Goal: Task Accomplishment & Management: Manage account settings

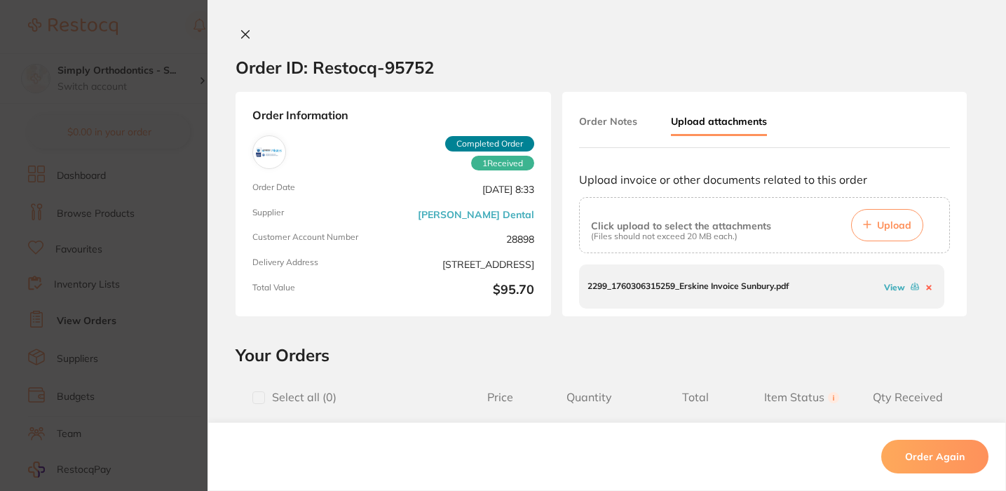
click at [245, 31] on icon at bounding box center [246, 35] width 8 height 8
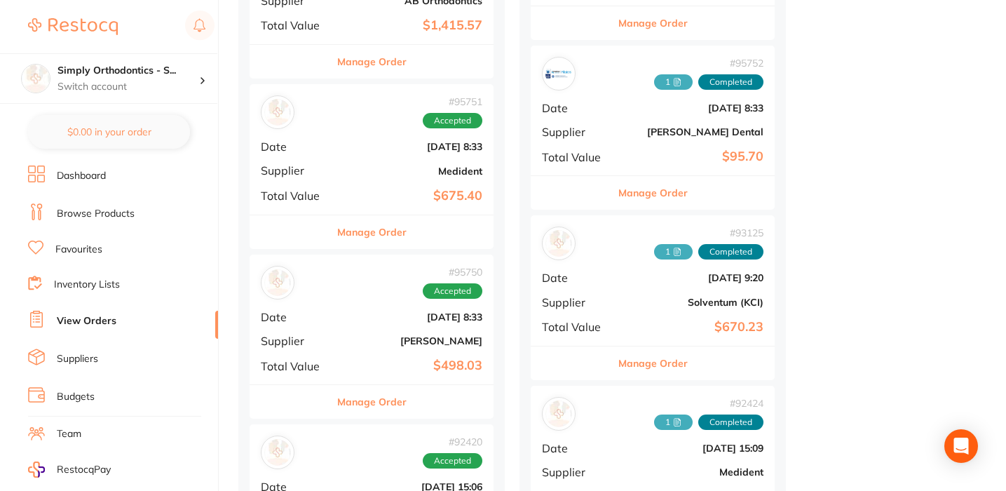
scroll to position [951, 0]
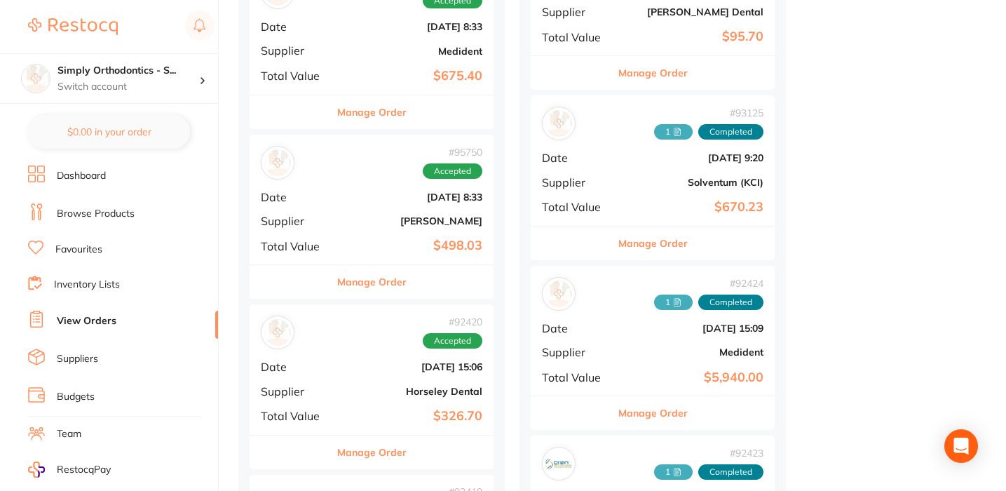
click at [365, 269] on button "Manage Order" at bounding box center [371, 282] width 69 height 34
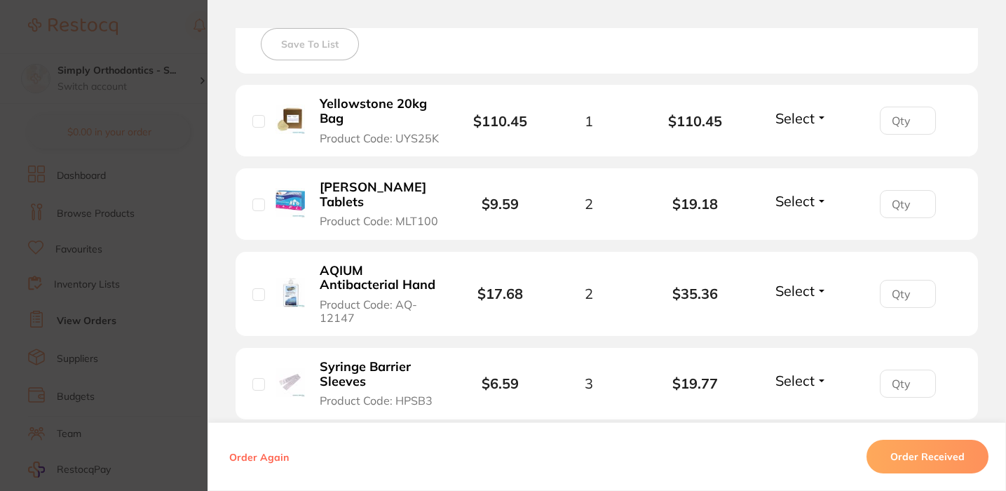
scroll to position [409, 0]
click at [789, 114] on span "Select" at bounding box center [794, 117] width 39 height 18
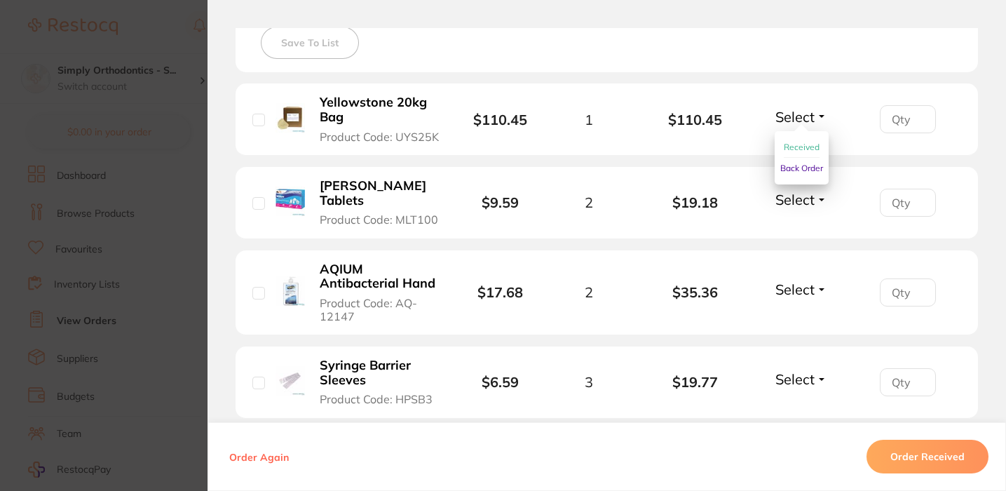
click at [786, 146] on span "Received" at bounding box center [802, 147] width 36 height 11
click at [799, 280] on span "Select" at bounding box center [794, 289] width 39 height 18
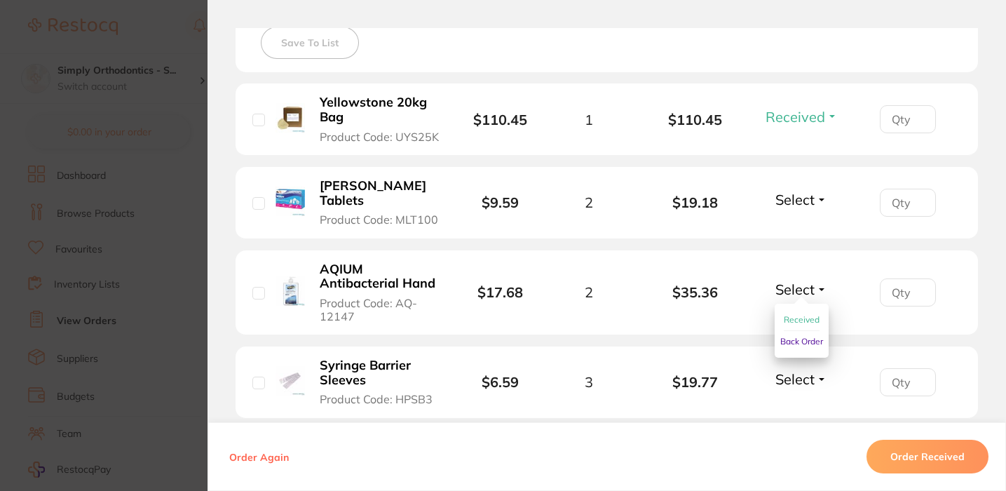
click at [797, 309] on button "Received" at bounding box center [802, 320] width 36 height 22
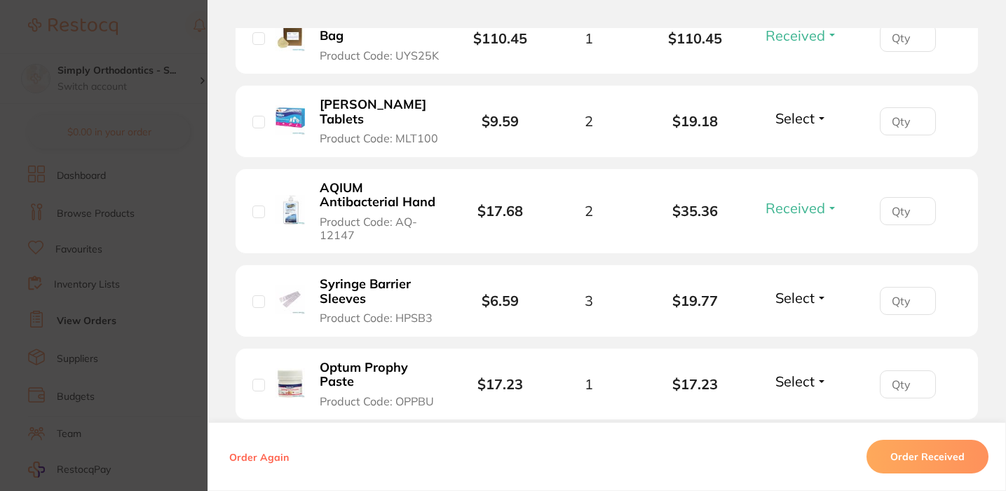
scroll to position [494, 0]
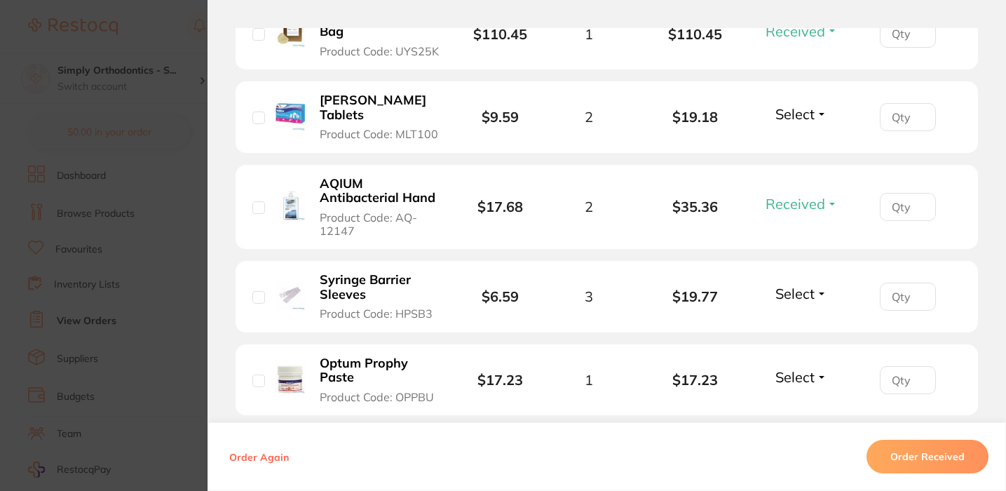
click at [789, 285] on span "Select" at bounding box center [794, 294] width 39 height 18
click at [792, 318] on span "Received" at bounding box center [802, 323] width 36 height 11
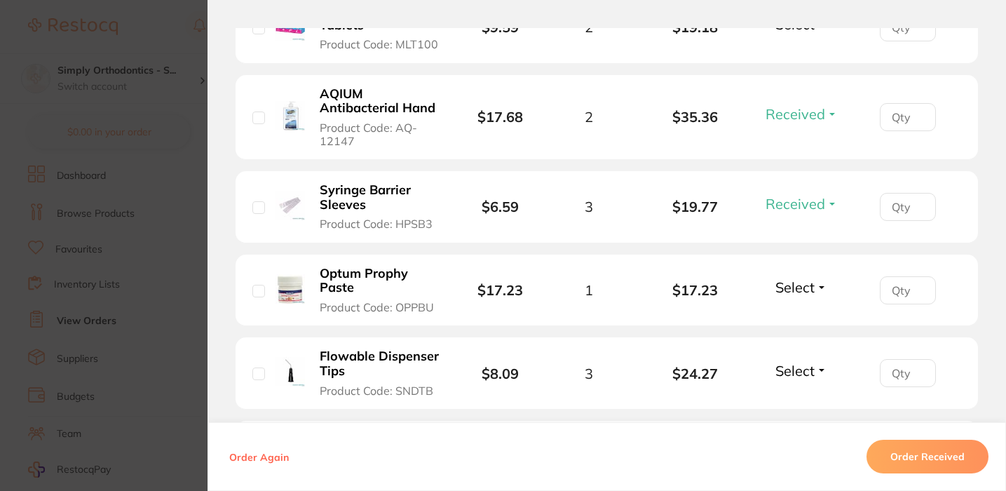
scroll to position [585, 0]
click at [789, 281] on span "Select" at bounding box center [794, 287] width 39 height 18
click at [799, 315] on button "Received" at bounding box center [802, 317] width 36 height 22
click at [804, 362] on span "Select" at bounding box center [794, 370] width 39 height 18
click at [796, 395] on span "Received" at bounding box center [802, 400] width 36 height 11
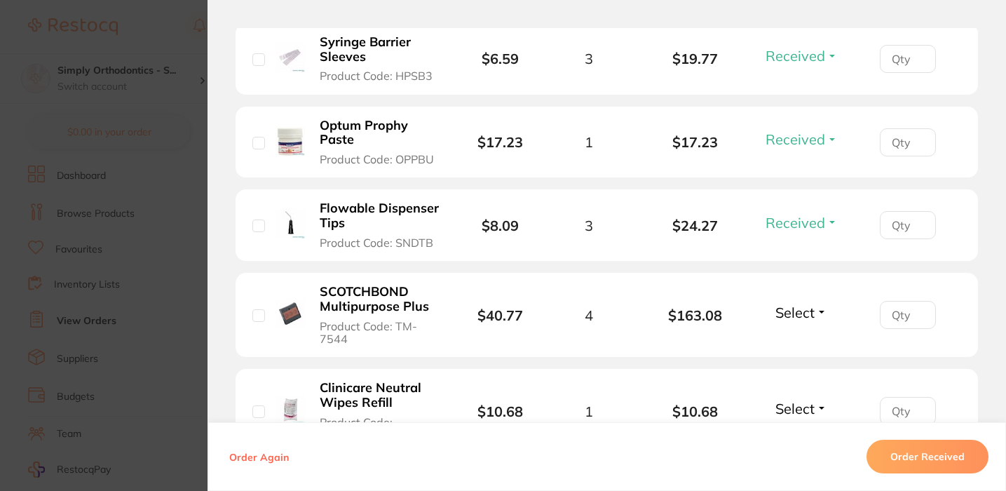
scroll to position [739, 0]
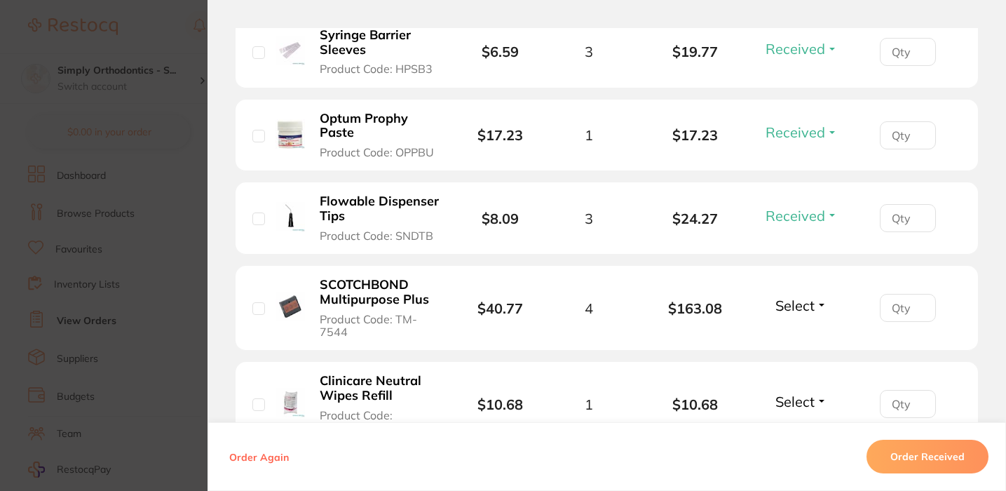
click at [787, 308] on button "Select" at bounding box center [801, 306] width 60 height 18
click at [794, 332] on span "Received" at bounding box center [802, 335] width 36 height 11
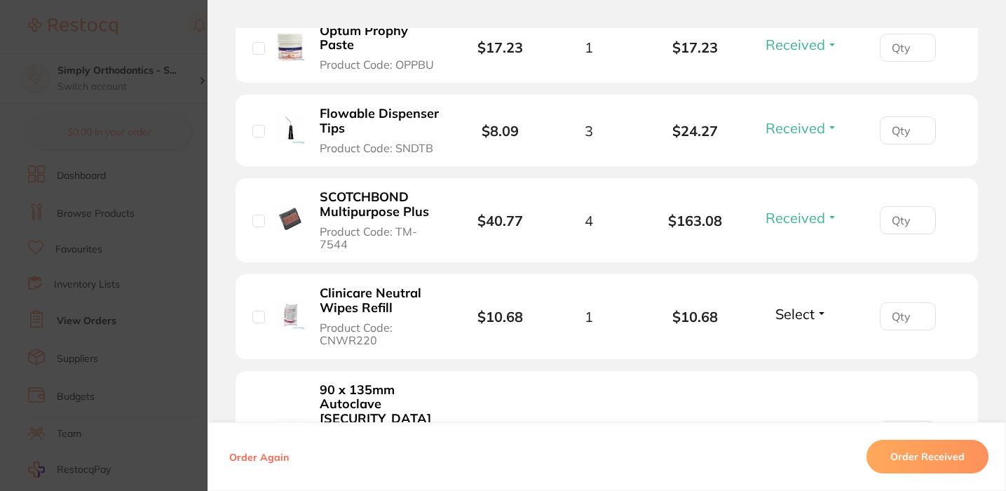
click at [797, 311] on span "Select" at bounding box center [794, 314] width 39 height 18
click at [796, 339] on span "Received" at bounding box center [802, 344] width 36 height 11
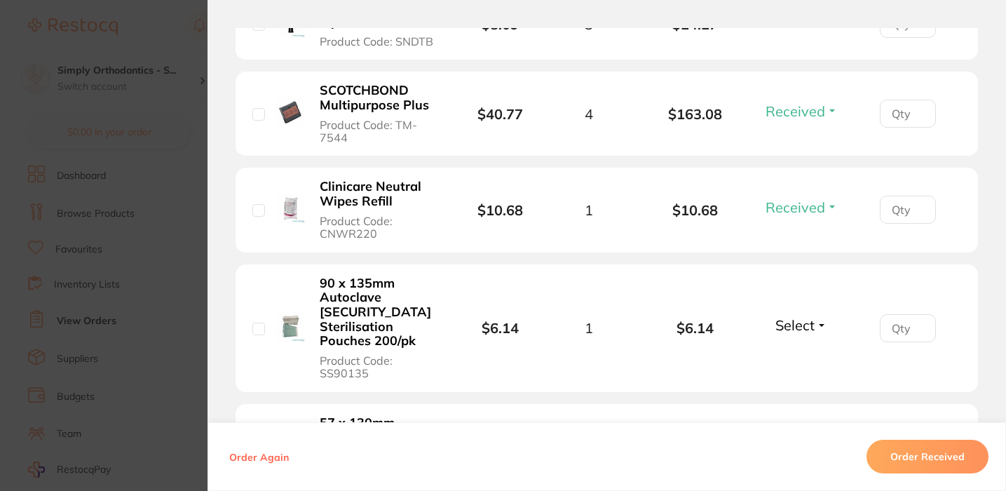
scroll to position [935, 0]
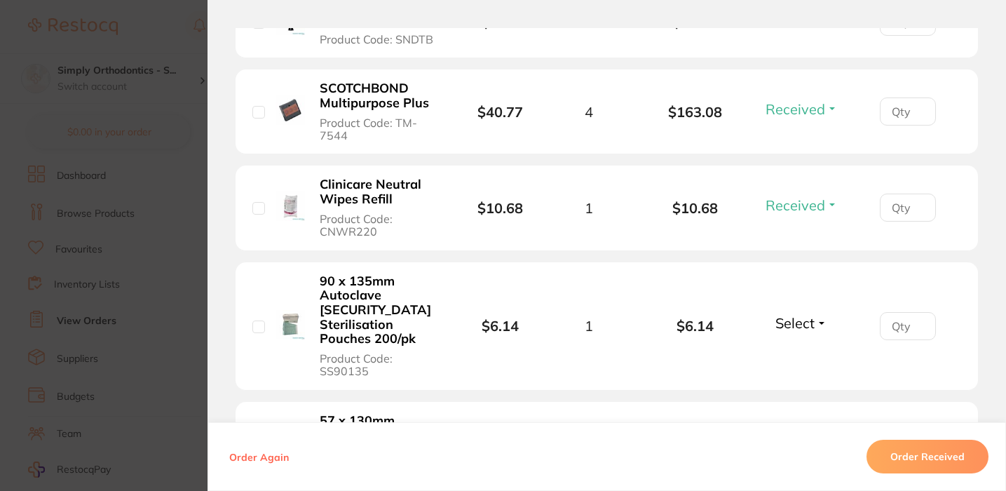
click at [796, 323] on span "Select" at bounding box center [794, 323] width 39 height 18
click at [790, 343] on button "Received" at bounding box center [802, 354] width 36 height 22
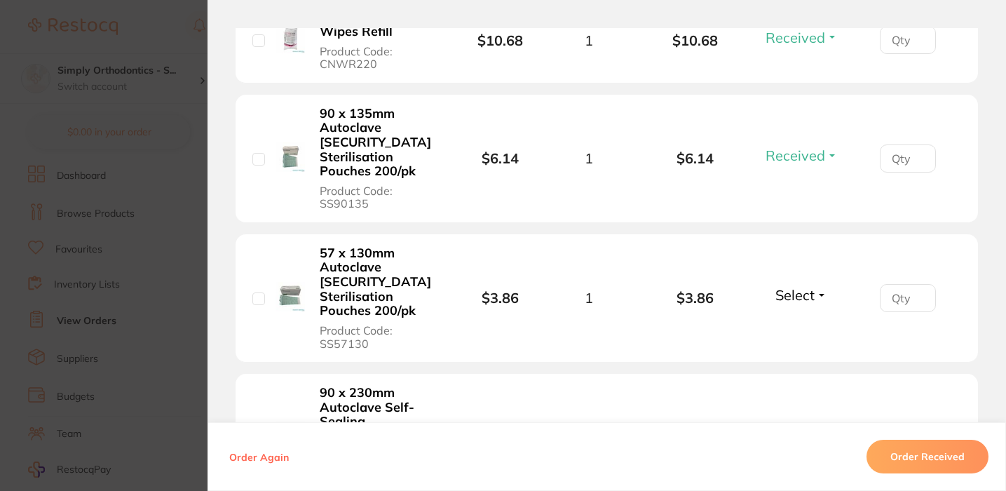
scroll to position [1103, 0]
click at [785, 290] on span "Select" at bounding box center [794, 295] width 39 height 18
click at [785, 315] on button "Received" at bounding box center [802, 326] width 36 height 22
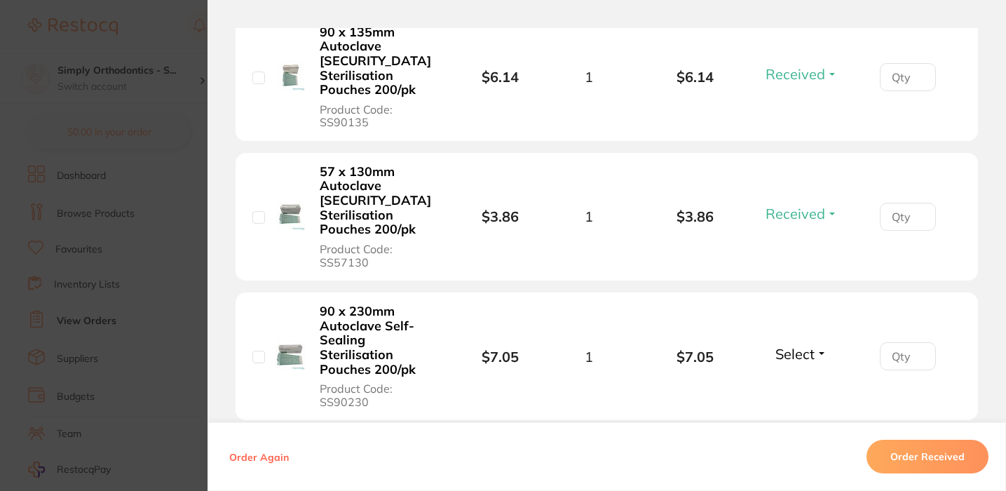
scroll to position [1240, 0]
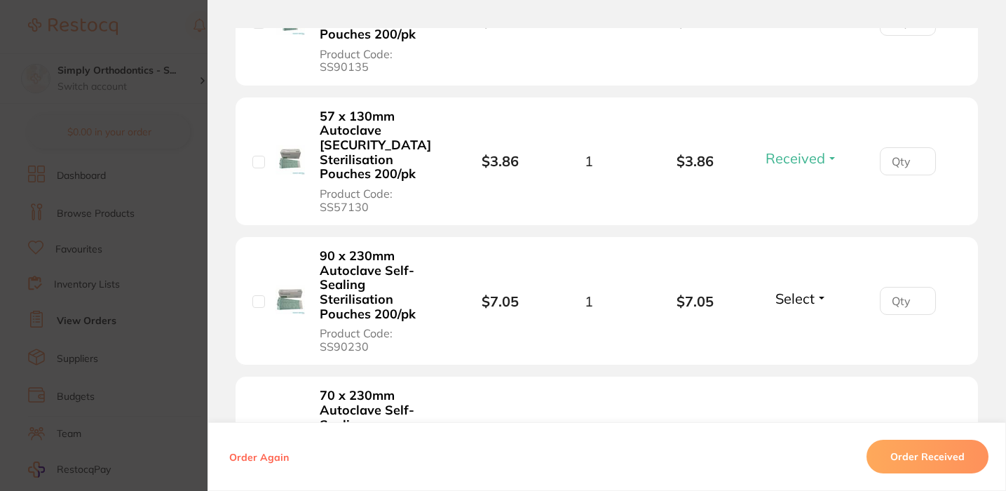
click at [789, 290] on span "Select" at bounding box center [794, 299] width 39 height 18
click at [789, 318] on button "Received" at bounding box center [802, 329] width 36 height 22
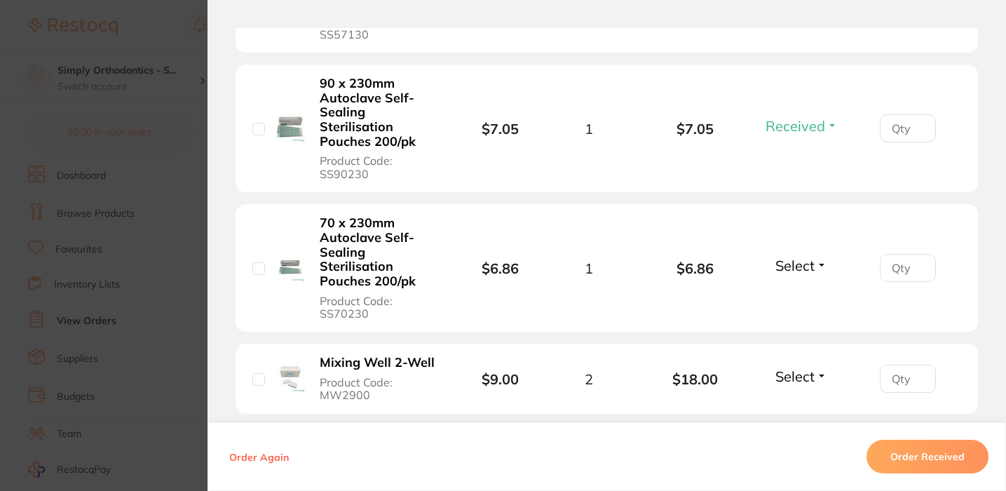
scroll to position [1425, 0]
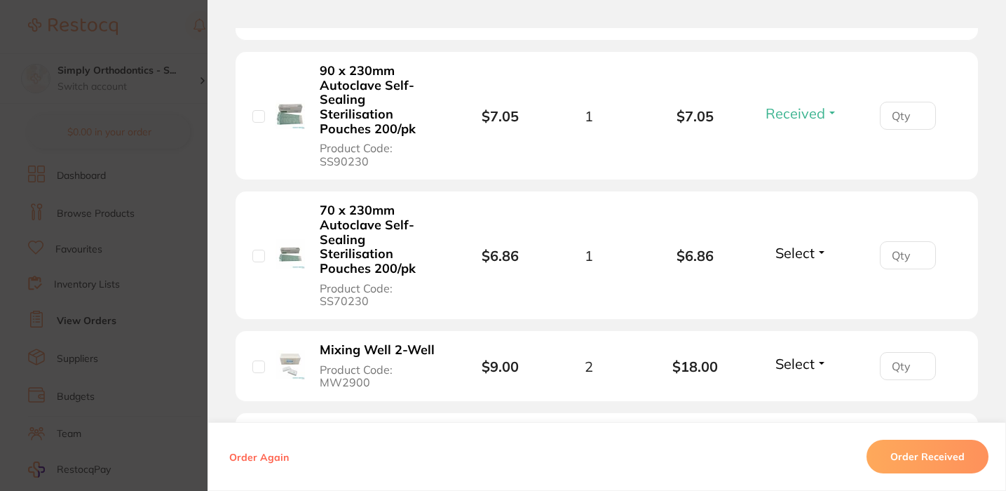
click at [790, 244] on span "Select" at bounding box center [794, 253] width 39 height 18
click at [791, 273] on button "Received" at bounding box center [802, 284] width 36 height 22
click at [791, 341] on li "Mixing Well 2-Well Product Code: MW2900 $9.00 2 $18.00 Select Received Back Ord…" at bounding box center [607, 366] width 743 height 70
click at [791, 367] on div "Select Received Back Order" at bounding box center [801, 366] width 60 height 23
click at [792, 358] on span "Select" at bounding box center [794, 364] width 39 height 18
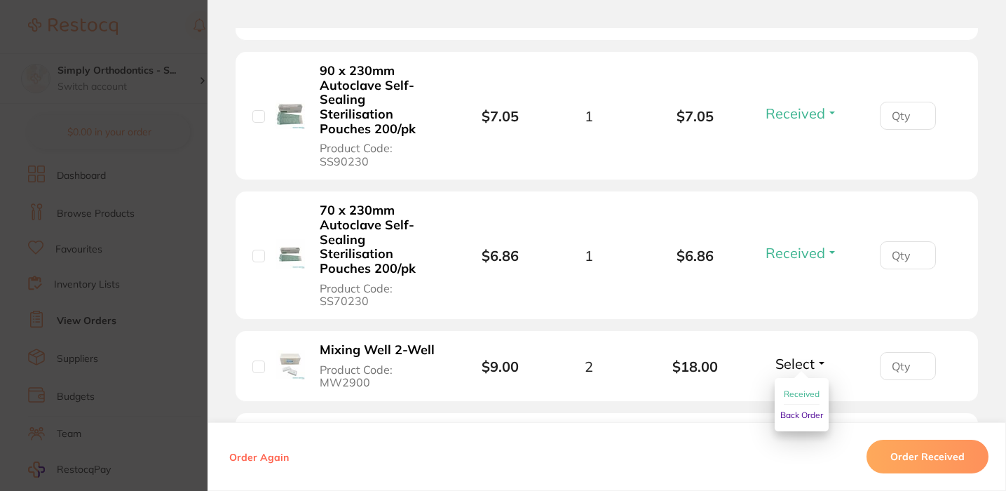
click at [793, 384] on button "Received" at bounding box center [802, 395] width 36 height 22
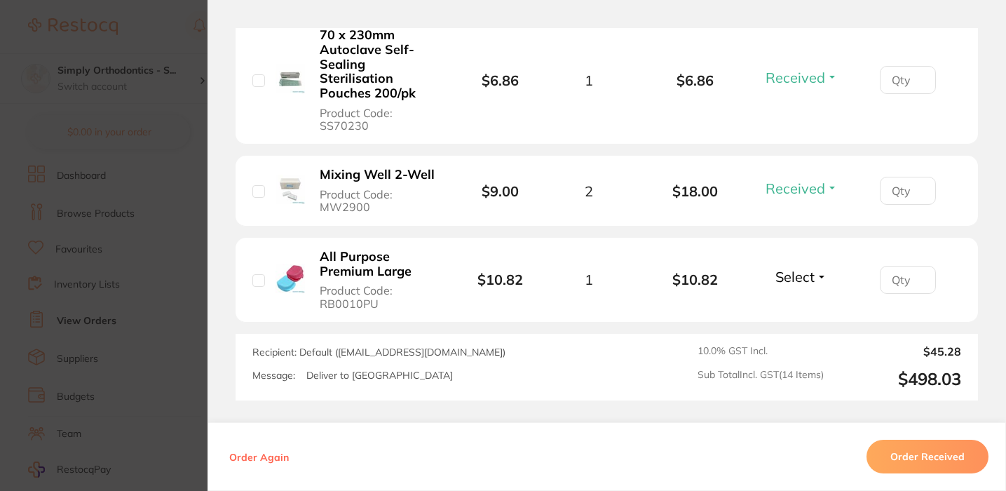
scroll to position [1633, 0]
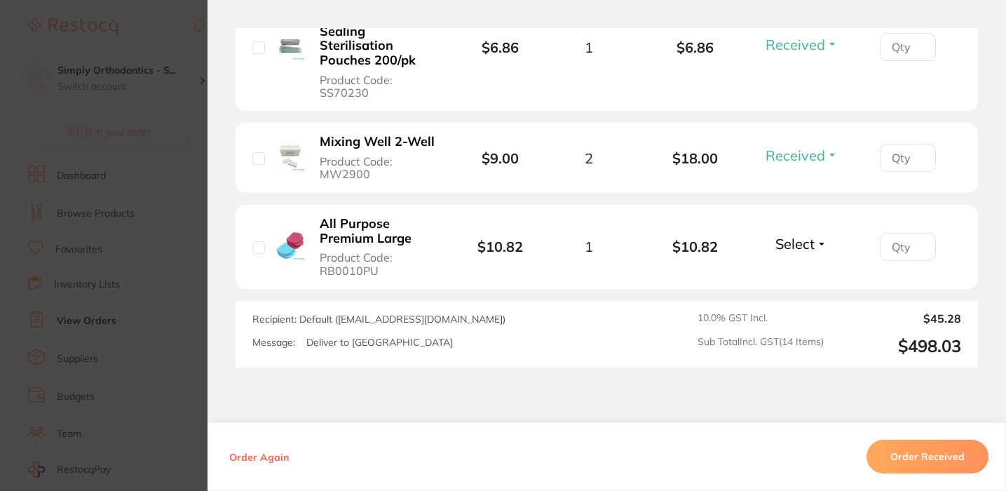
click at [798, 244] on span "Select" at bounding box center [794, 244] width 39 height 18
click at [793, 273] on button "Received" at bounding box center [802, 275] width 36 height 22
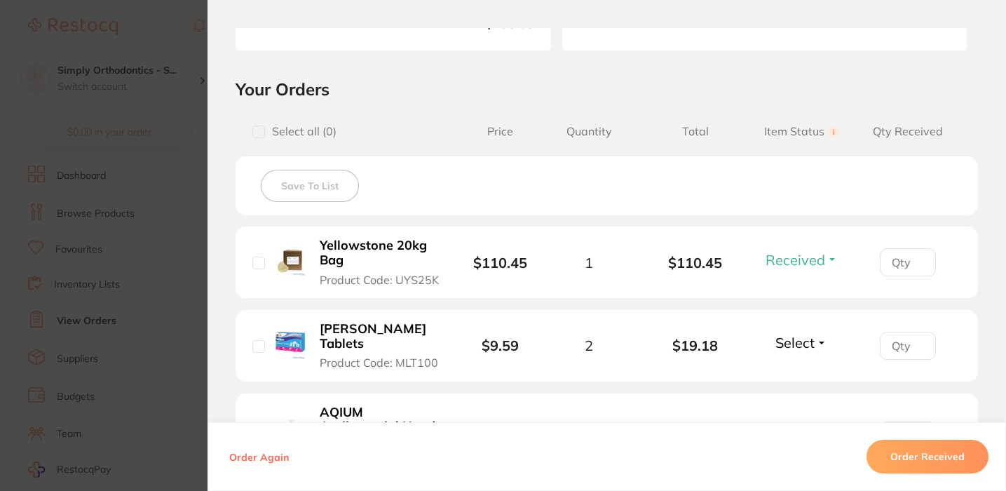
scroll to position [279, 0]
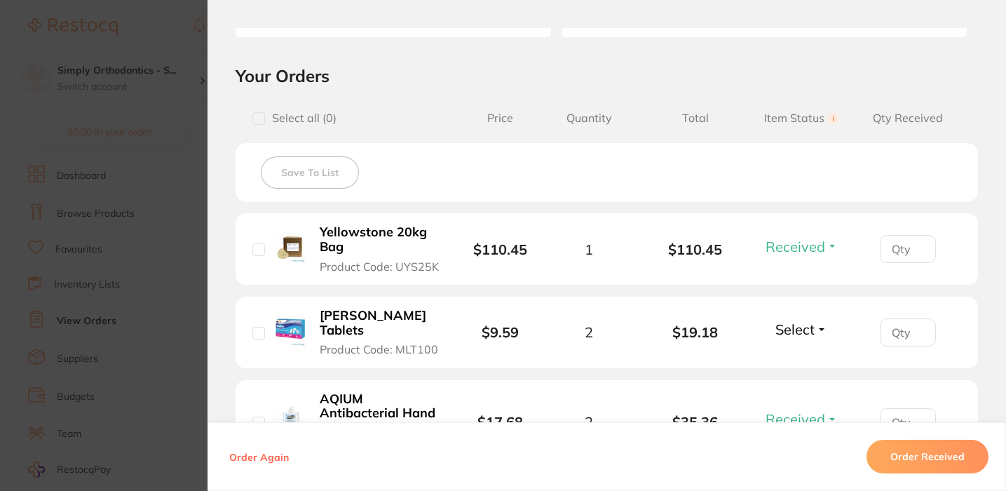
click at [781, 322] on span "Select" at bounding box center [794, 329] width 39 height 18
click at [799, 381] on span "Back Order" at bounding box center [801, 381] width 43 height 11
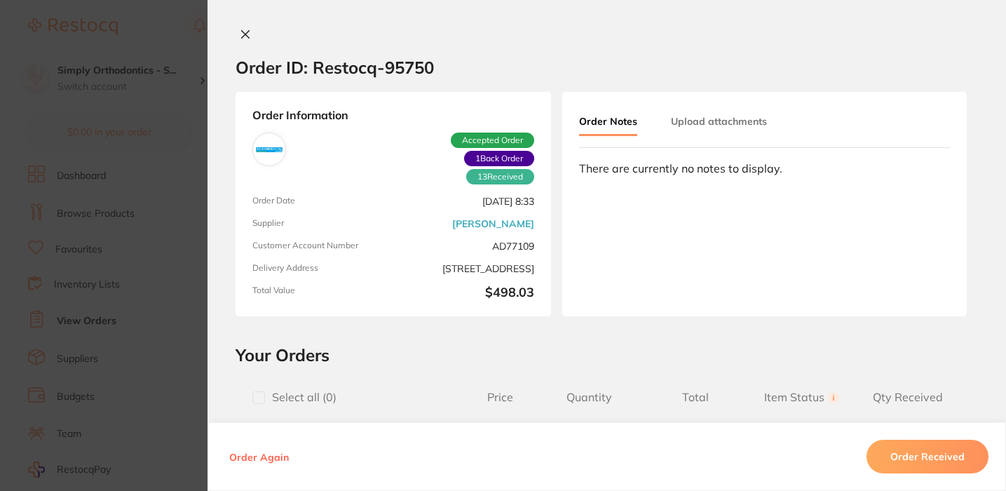
scroll to position [0, 0]
click at [719, 128] on button "Upload attachments" at bounding box center [719, 121] width 96 height 25
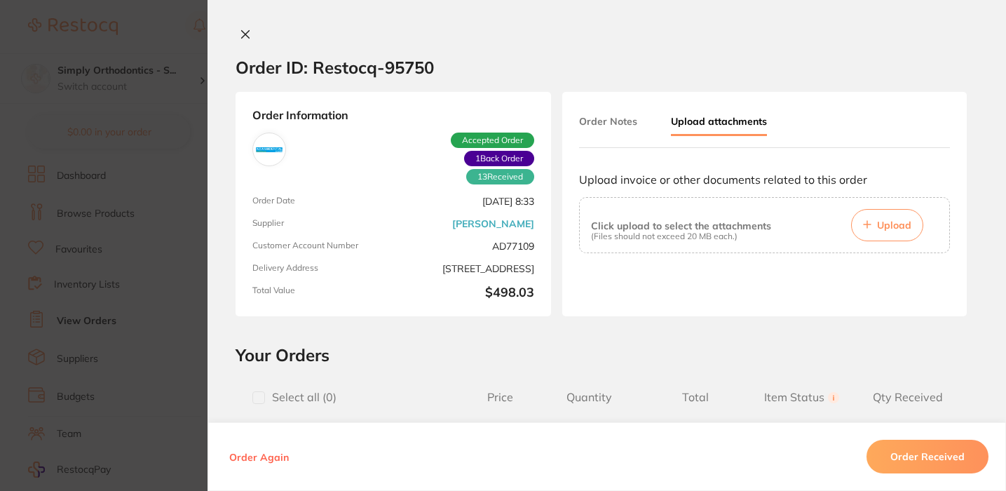
click at [900, 225] on span "Upload" at bounding box center [894, 225] width 34 height 13
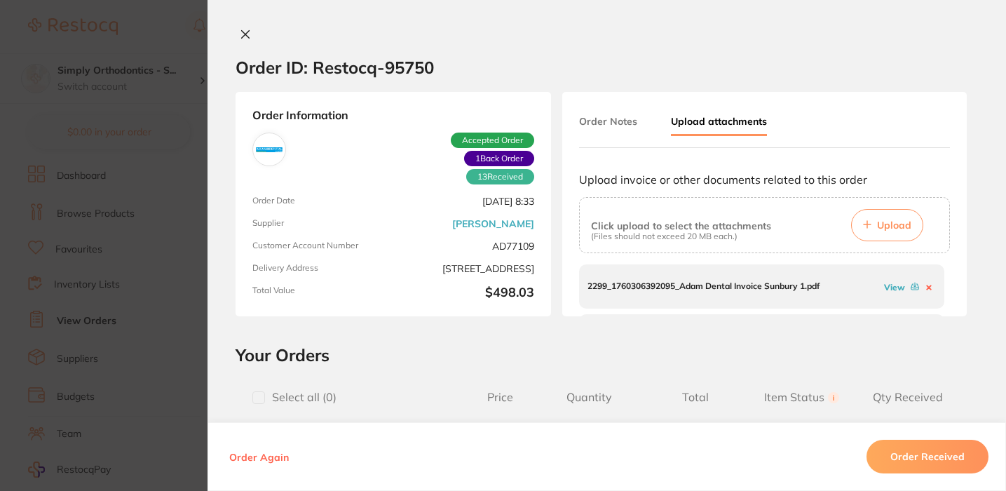
click at [242, 33] on icon at bounding box center [246, 35] width 8 height 8
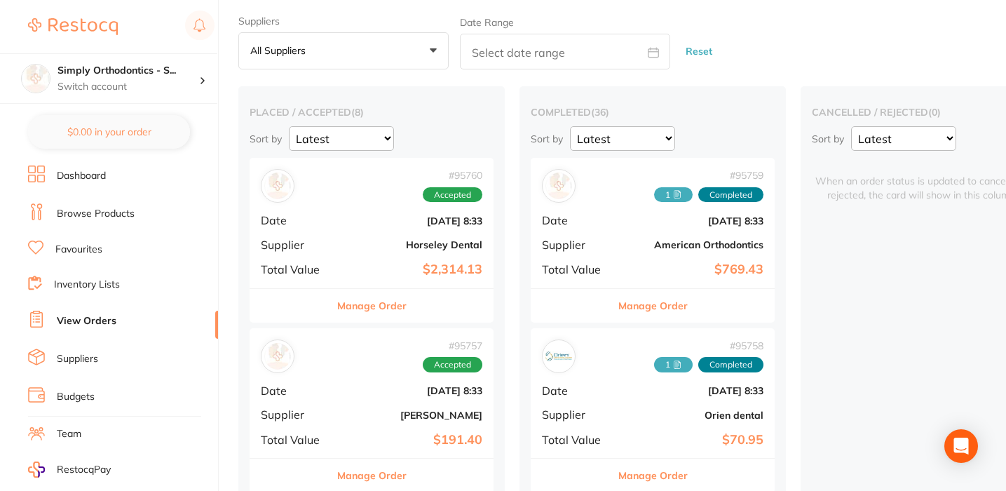
scroll to position [198, 0]
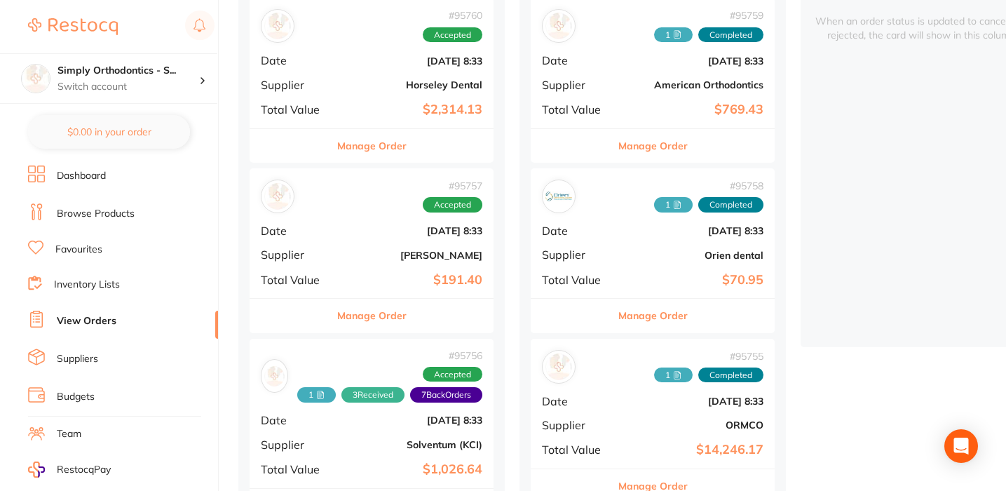
click at [377, 319] on button "Manage Order" at bounding box center [371, 316] width 69 height 34
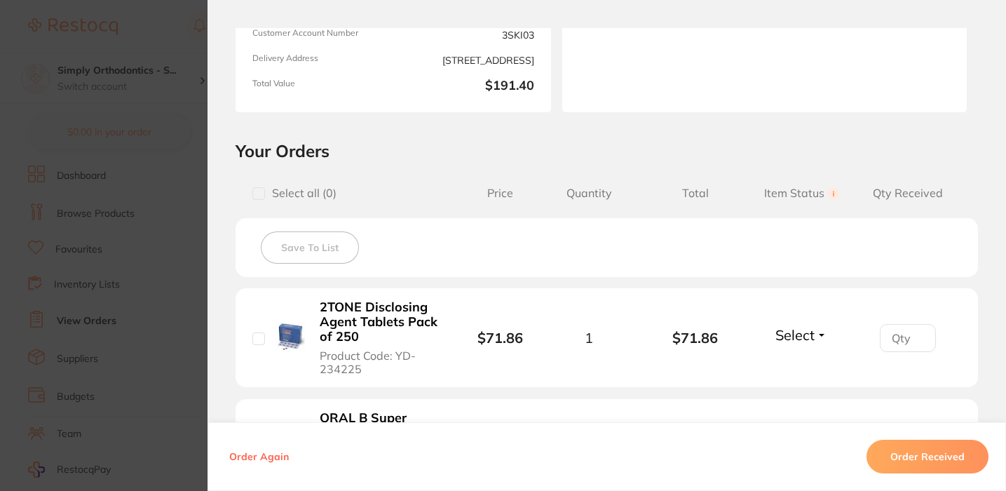
scroll to position [74, 0]
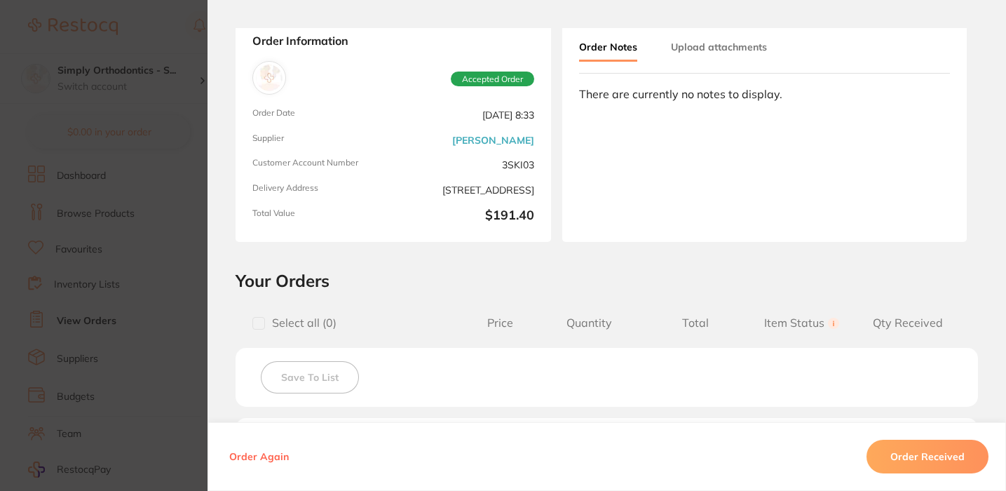
click at [904, 455] on button "Order Received" at bounding box center [928, 457] width 122 height 34
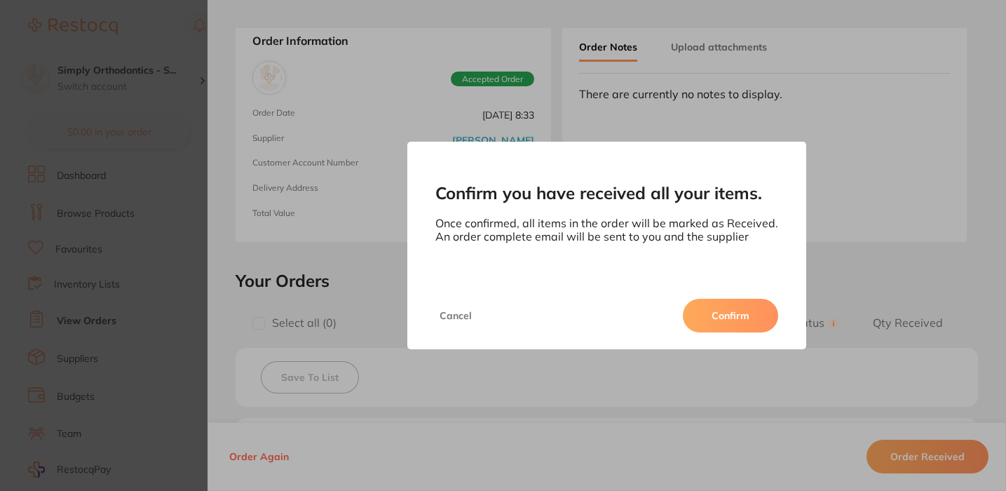
click at [736, 311] on button "Confirm" at bounding box center [730, 316] width 95 height 34
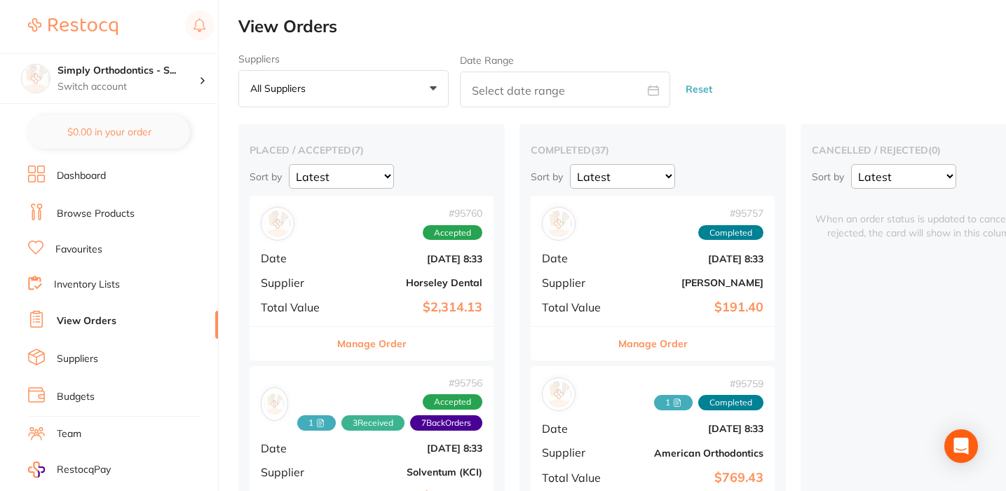
click at [653, 345] on button "Manage Order" at bounding box center [652, 344] width 69 height 34
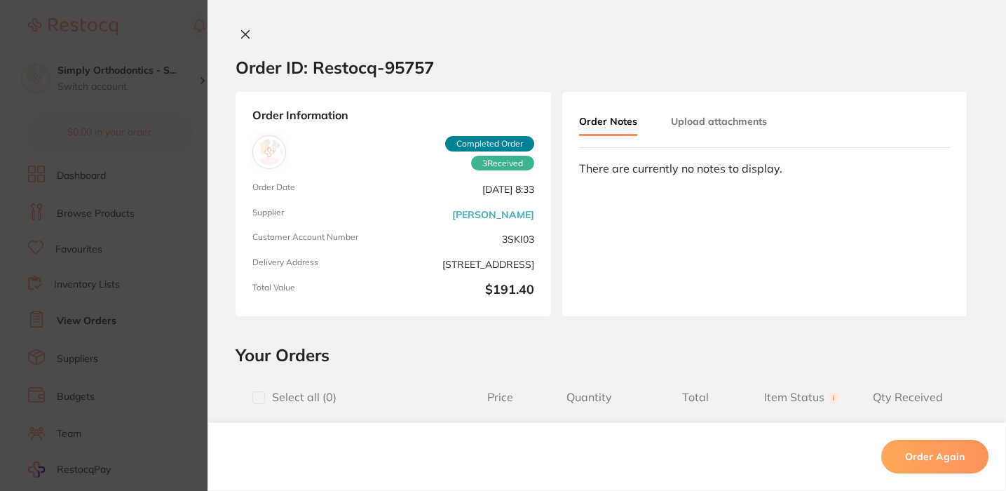
click at [698, 121] on button "Upload attachments" at bounding box center [719, 121] width 96 height 25
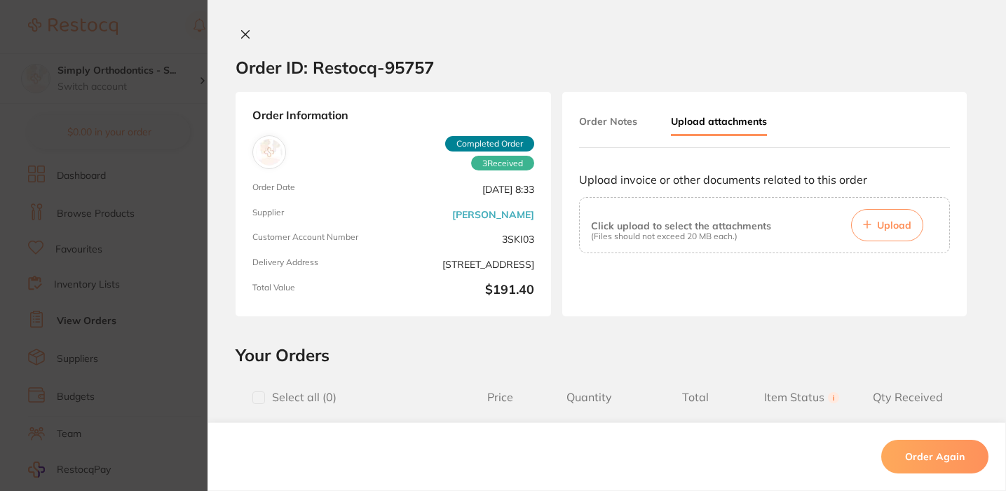
click at [872, 226] on button "Upload" at bounding box center [887, 225] width 72 height 32
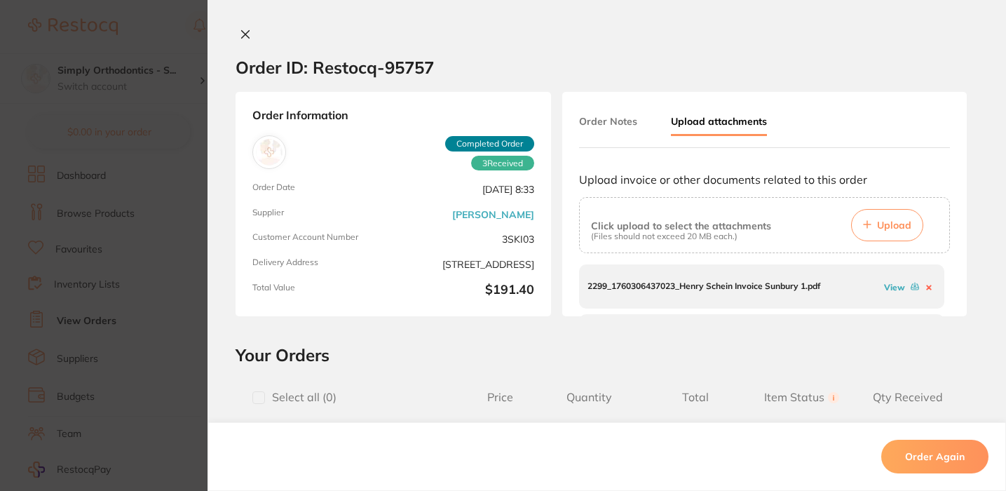
click at [245, 31] on icon at bounding box center [245, 34] width 11 height 11
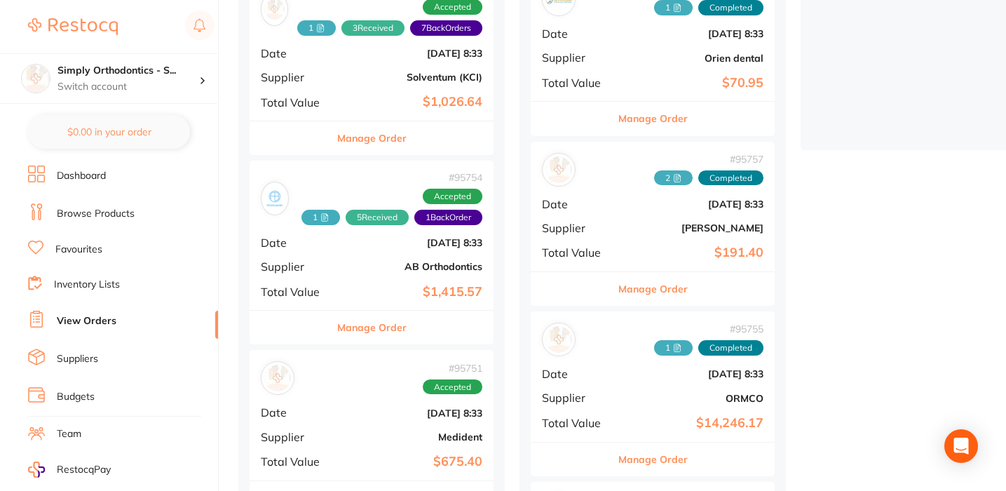
scroll to position [471, 0]
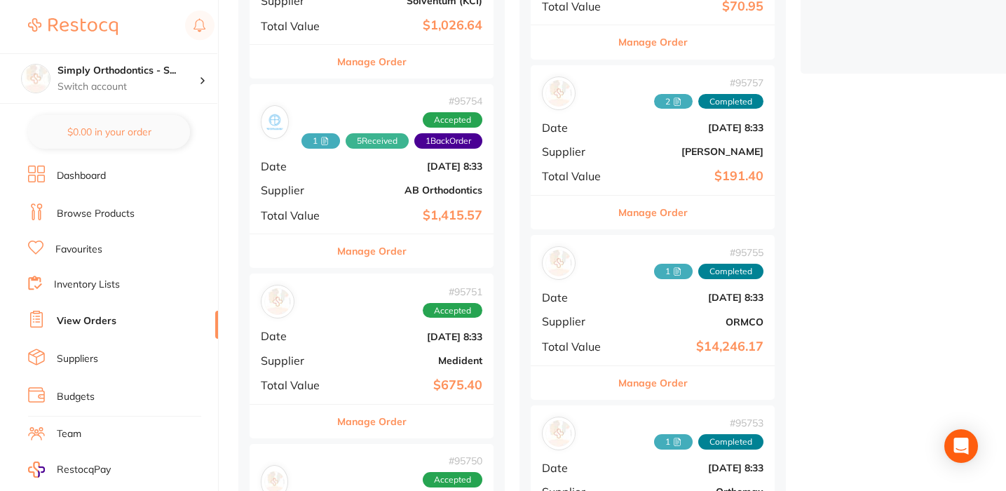
click at [365, 416] on button "Manage Order" at bounding box center [371, 422] width 69 height 34
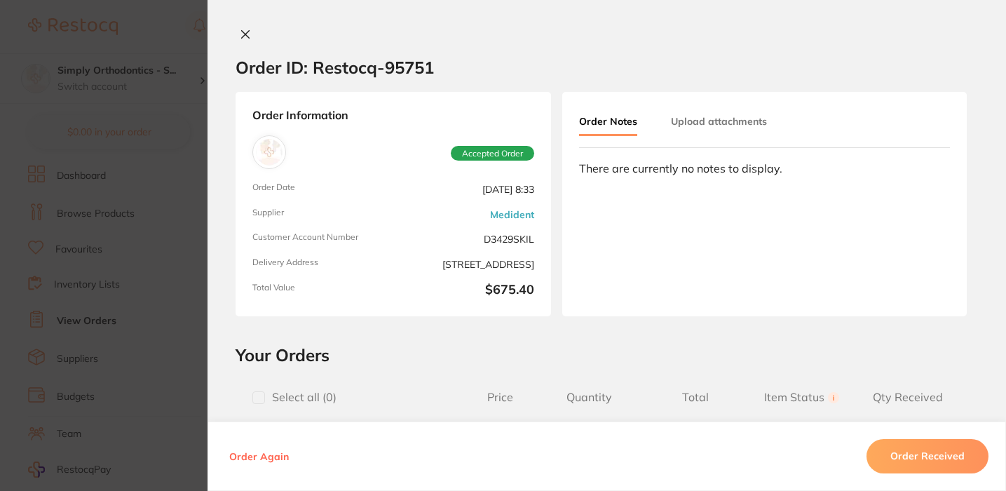
click at [243, 34] on icon at bounding box center [246, 35] width 8 height 8
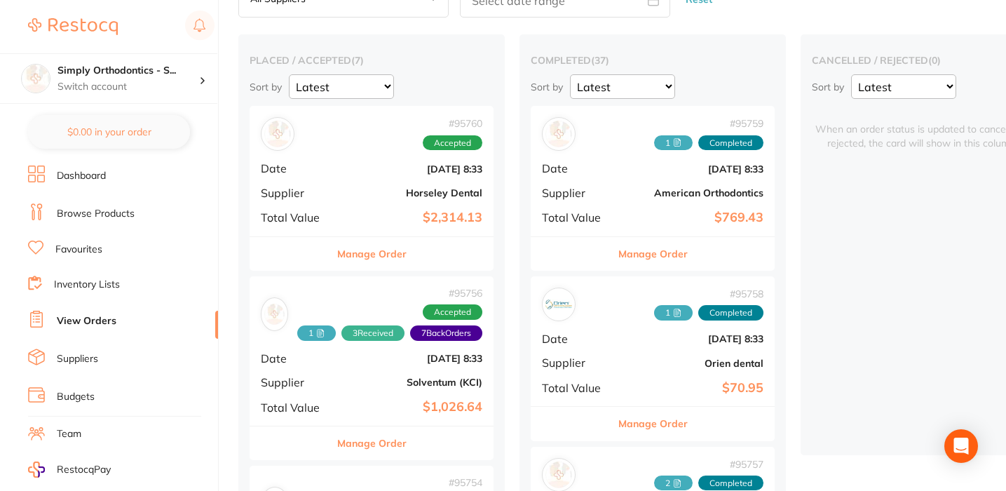
scroll to position [91, 0]
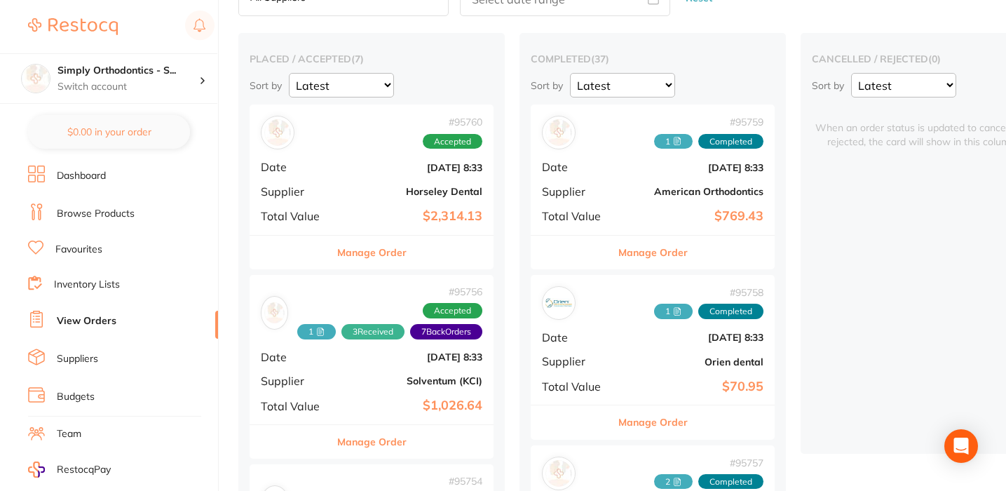
click at [379, 440] on button "Manage Order" at bounding box center [371, 442] width 69 height 34
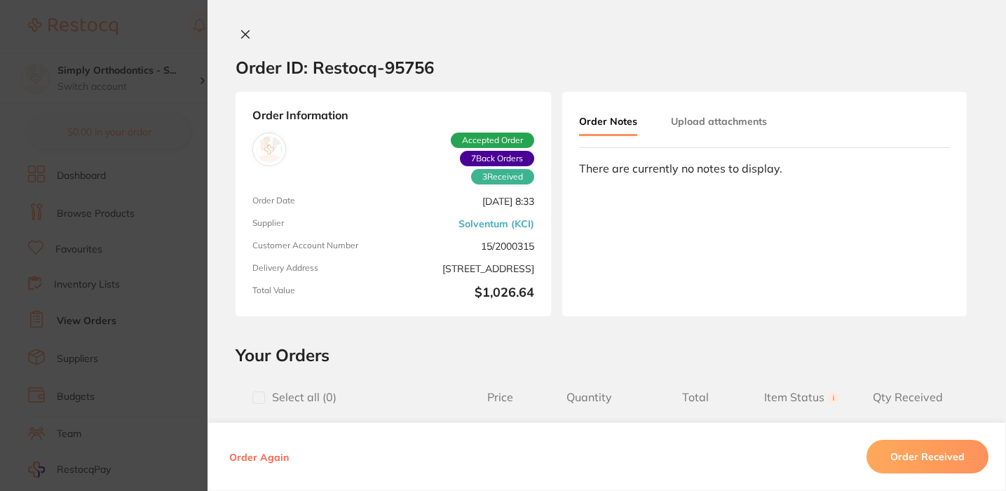
click at [243, 34] on icon at bounding box center [246, 35] width 8 height 8
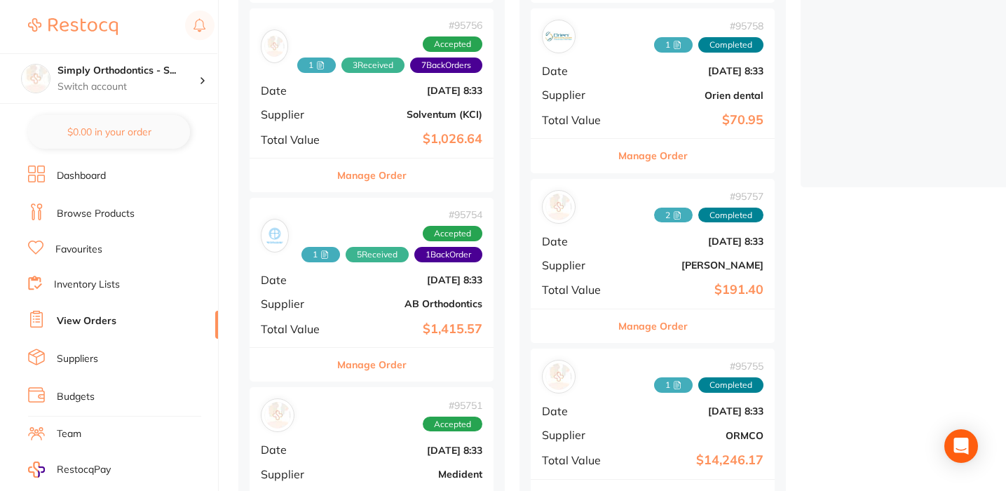
scroll to position [323, 0]
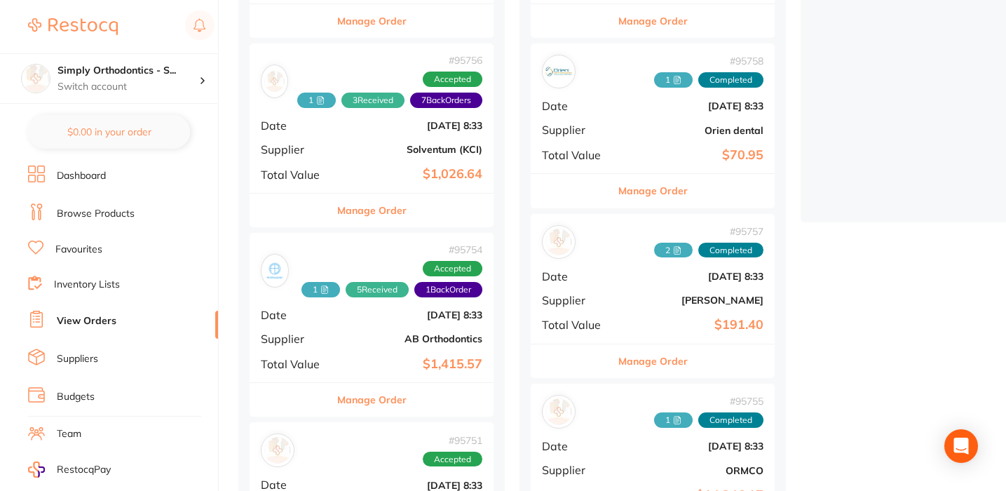
click at [361, 205] on button "Manage Order" at bounding box center [371, 211] width 69 height 34
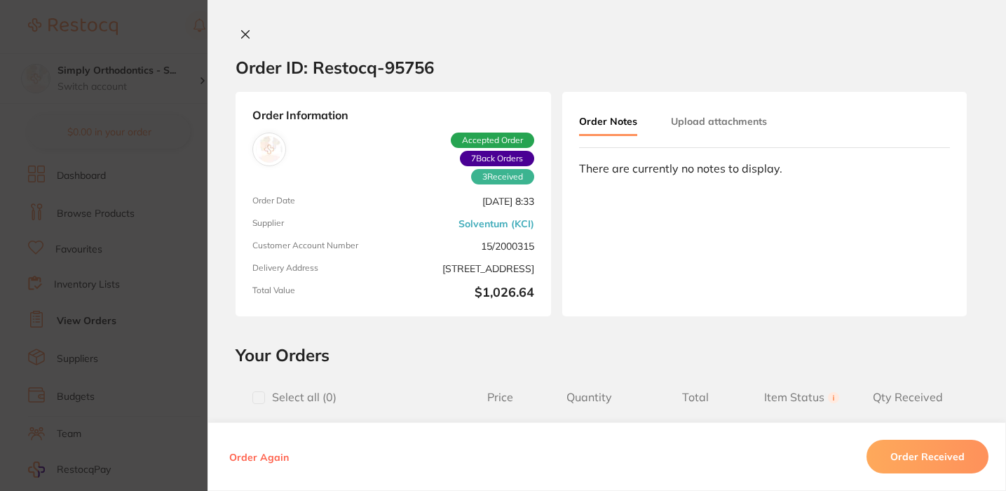
click at [710, 131] on button "Upload attachments" at bounding box center [719, 121] width 96 height 25
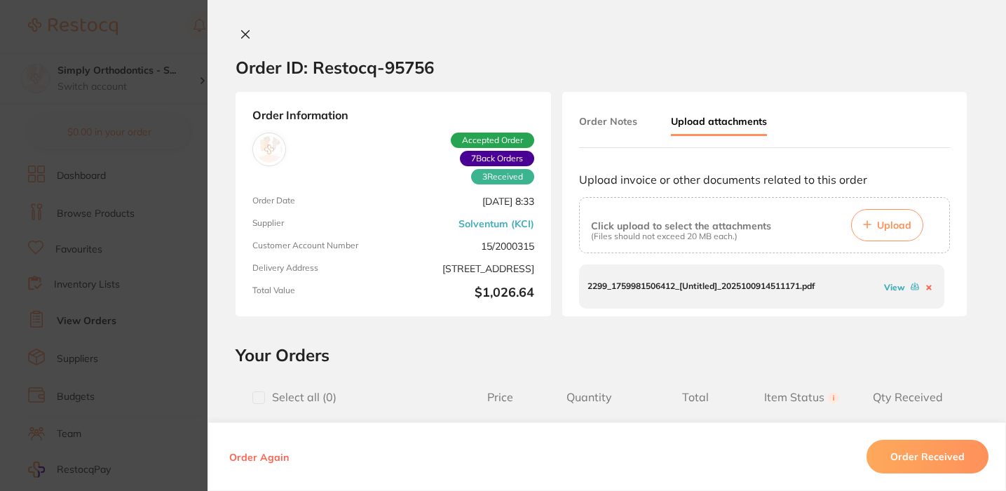
click at [894, 282] on link "View" at bounding box center [894, 287] width 21 height 11
click at [245, 35] on icon at bounding box center [245, 34] width 11 height 11
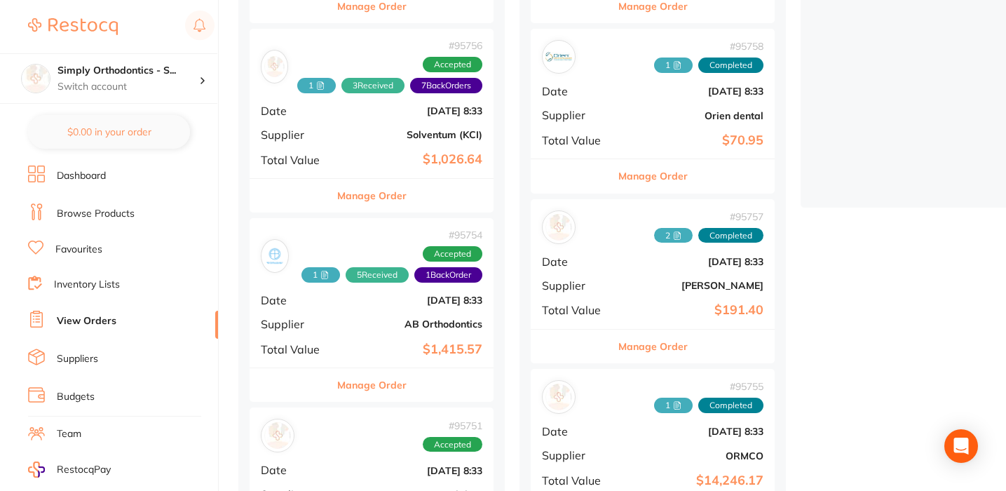
scroll to position [349, 0]
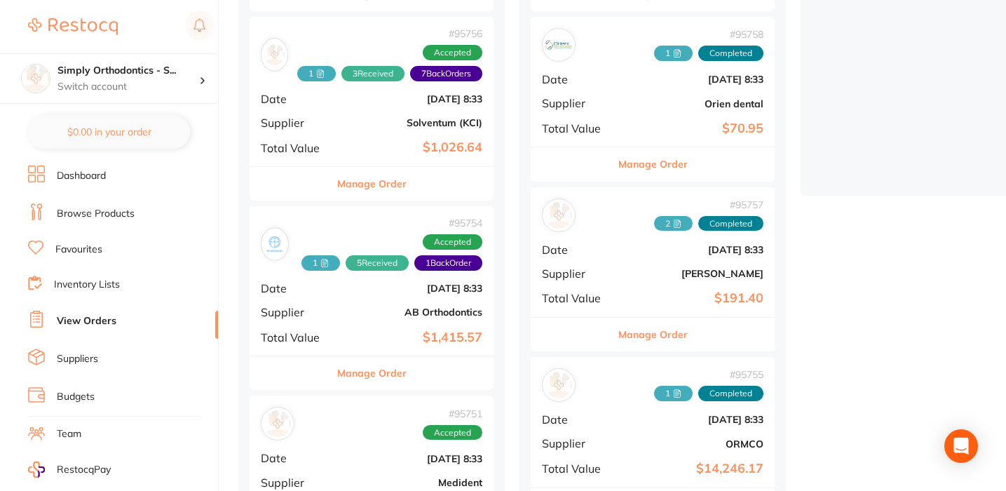
click at [381, 182] on button "Manage Order" at bounding box center [371, 184] width 69 height 34
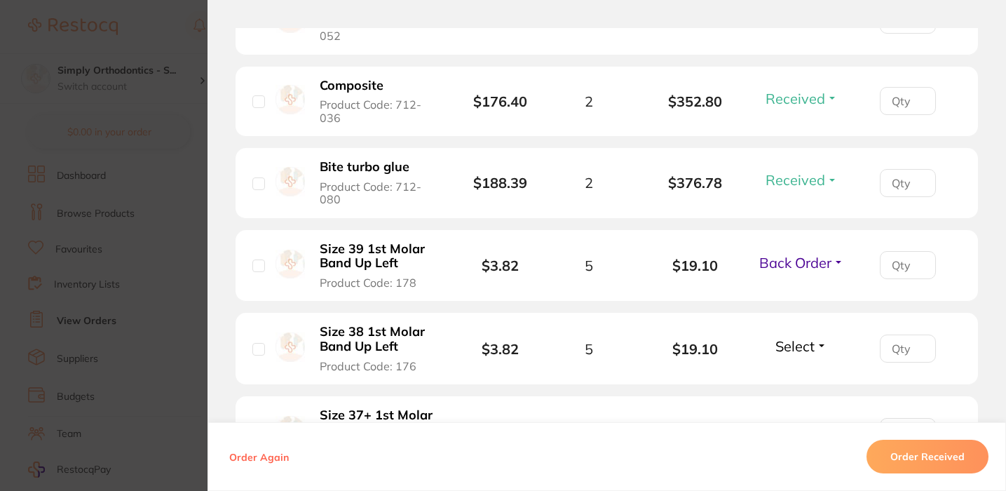
scroll to position [520, 0]
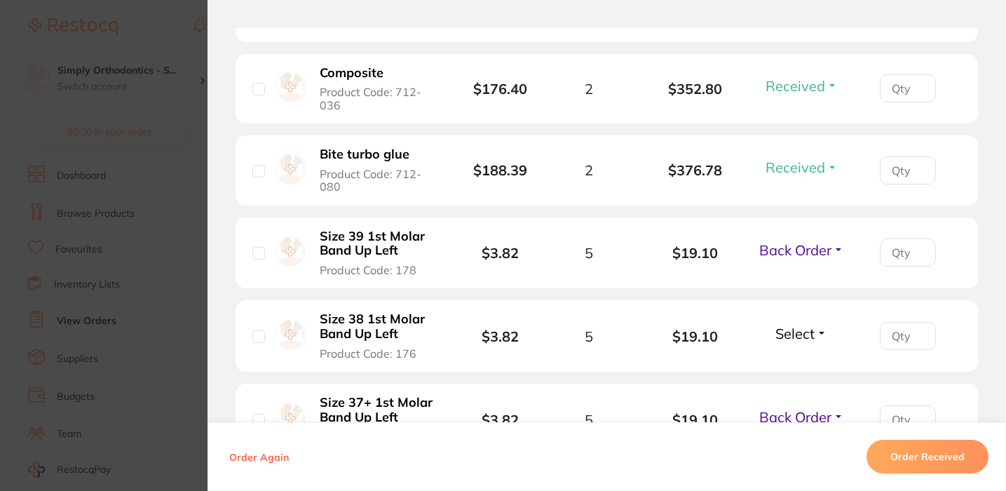
click at [792, 342] on span "Select" at bounding box center [794, 334] width 39 height 18
click at [793, 391] on span "Back Order" at bounding box center [801, 385] width 43 height 11
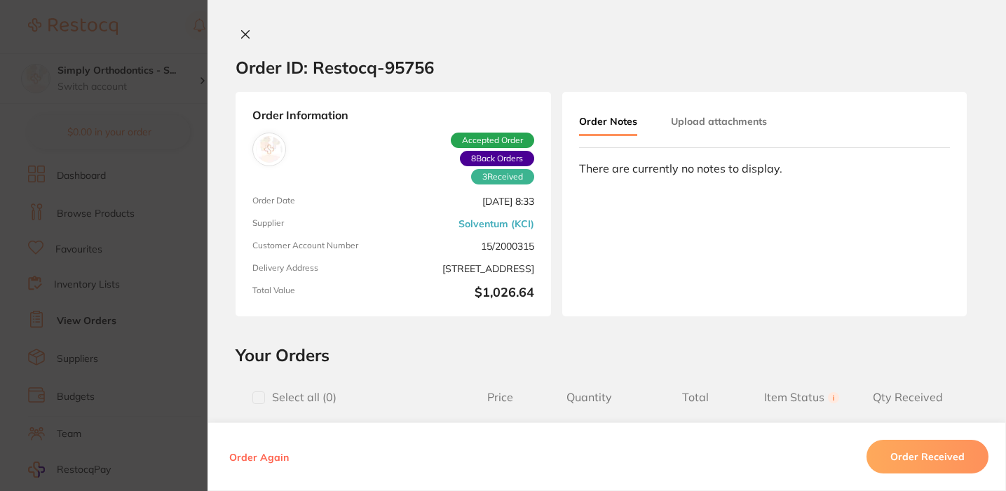
scroll to position [0, 0]
click at [243, 39] on icon at bounding box center [245, 34] width 11 height 11
